Goal: Navigation & Orientation: Find specific page/section

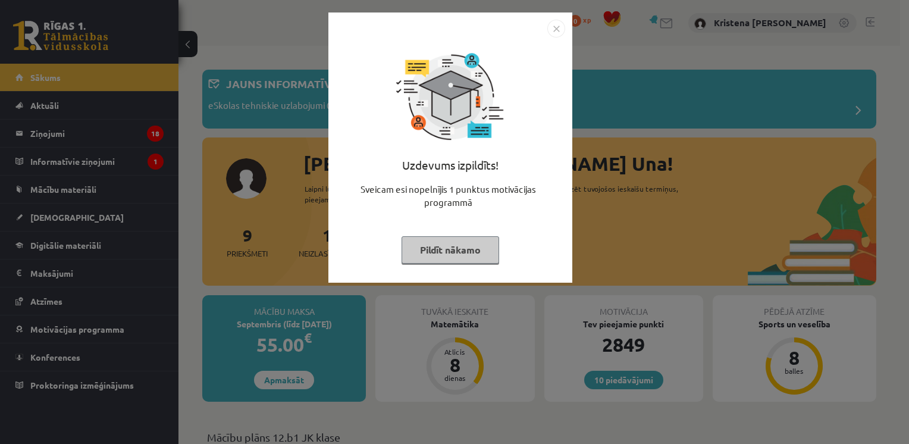
drag, startPoint x: 557, startPoint y: 30, endPoint x: 550, endPoint y: 32, distance: 7.4
click at [557, 30] on img "Close" at bounding box center [556, 29] width 18 height 18
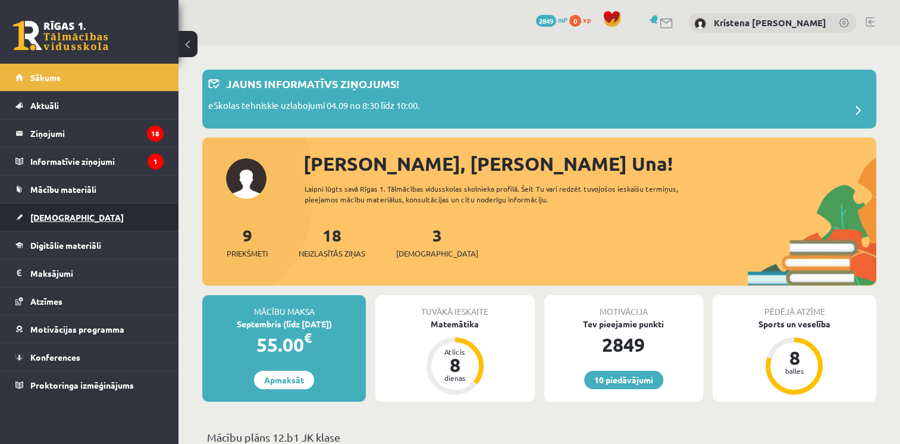
click at [52, 221] on link "[DEMOGRAPHIC_DATA]" at bounding box center [89, 216] width 148 height 27
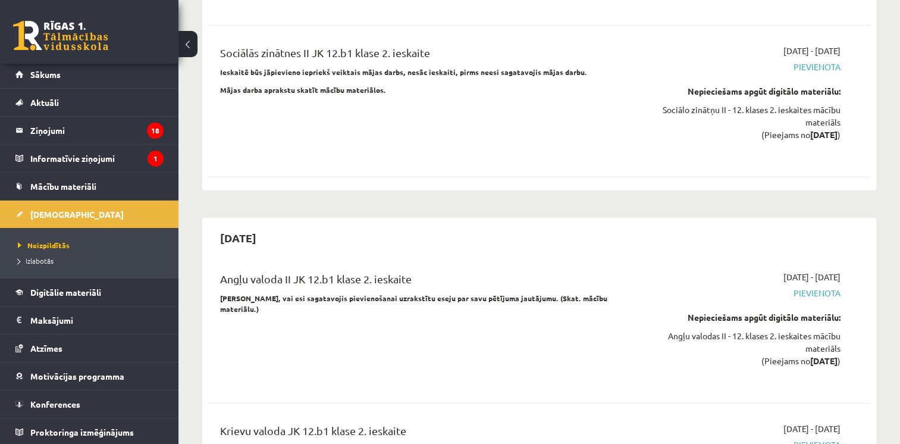
scroll to position [3272, 0]
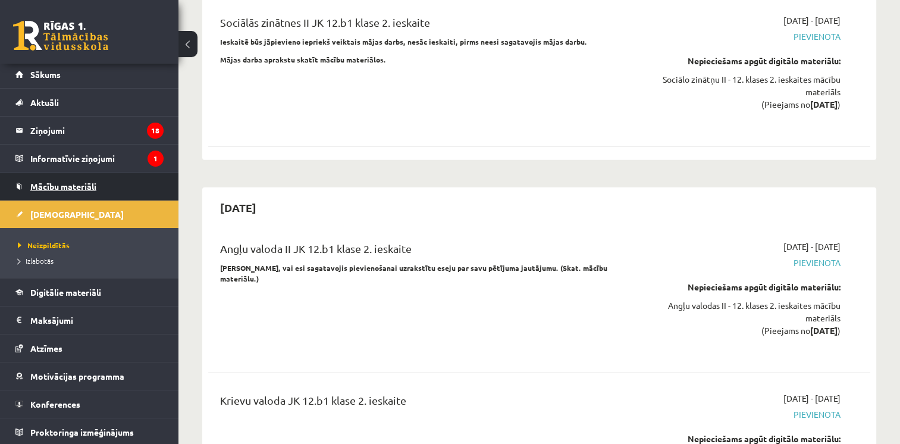
click at [68, 183] on span "Mācību materiāli" at bounding box center [63, 186] width 66 height 11
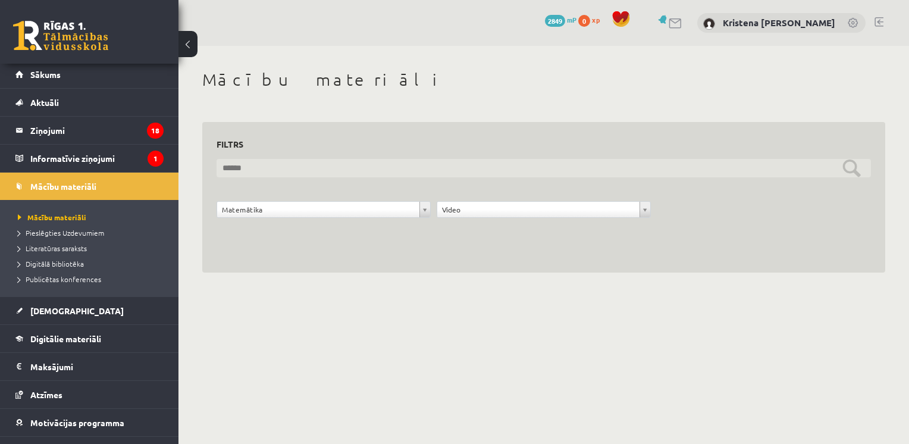
click at [856, 164] on input "text" at bounding box center [544, 168] width 654 height 18
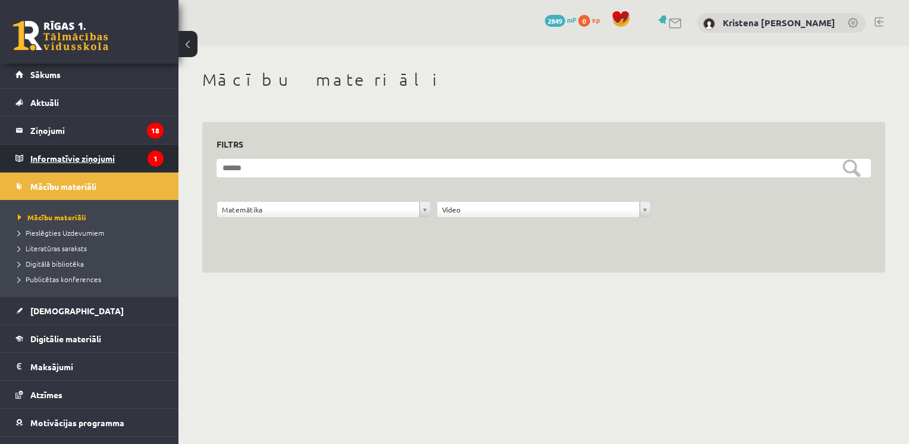
click at [89, 155] on legend "Informatīvie ziņojumi 1" at bounding box center [96, 158] width 133 height 27
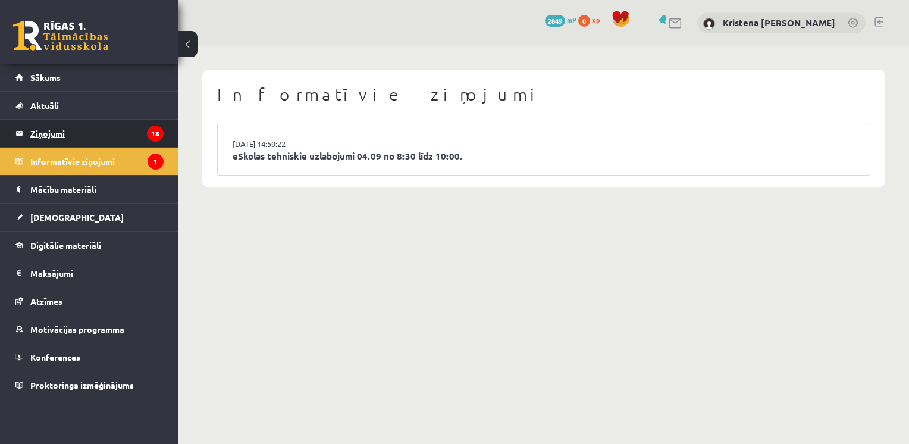
click at [55, 127] on legend "Ziņojumi 18" at bounding box center [96, 133] width 133 height 27
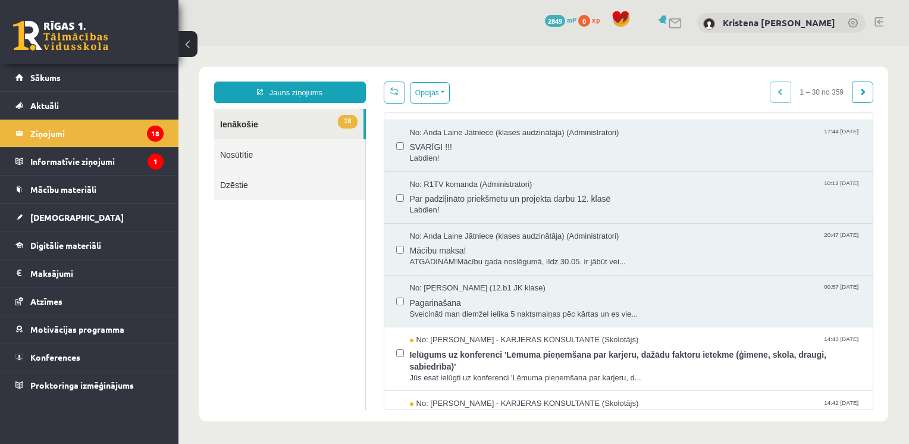
scroll to position [238, 0]
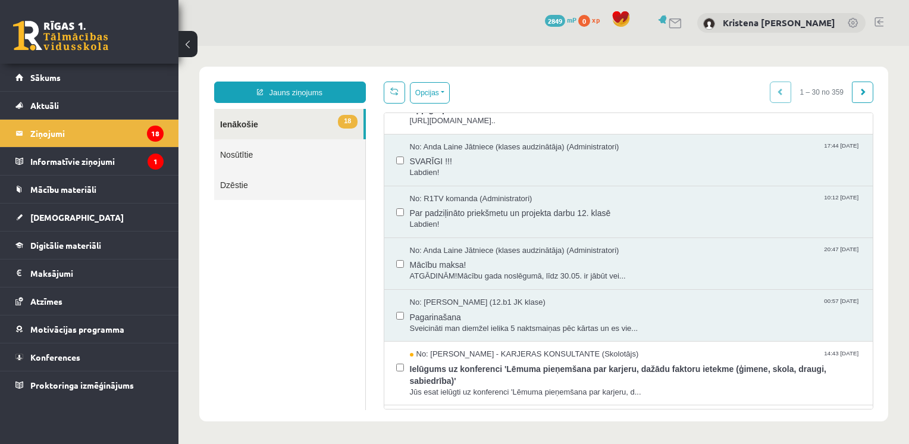
click at [876, 22] on link at bounding box center [878, 22] width 9 height 10
